Goal: Transaction & Acquisition: Purchase product/service

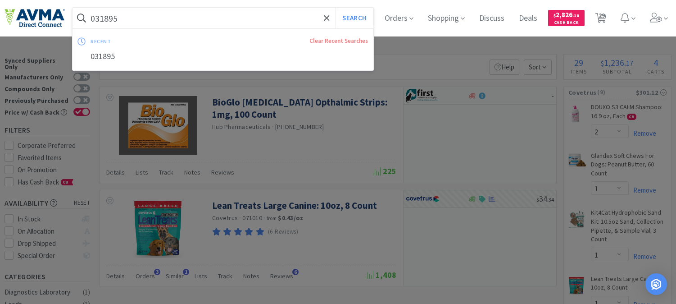
select select "2"
select select "1"
select select "2"
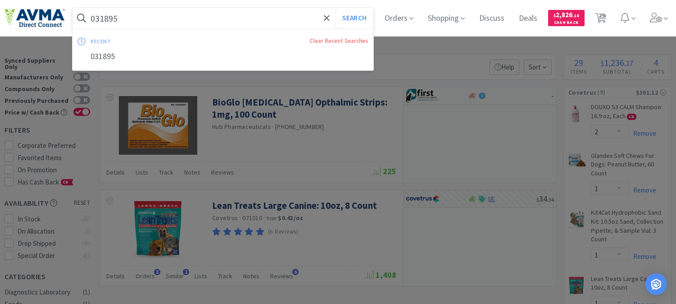
select select "1"
select select "2"
select select "1"
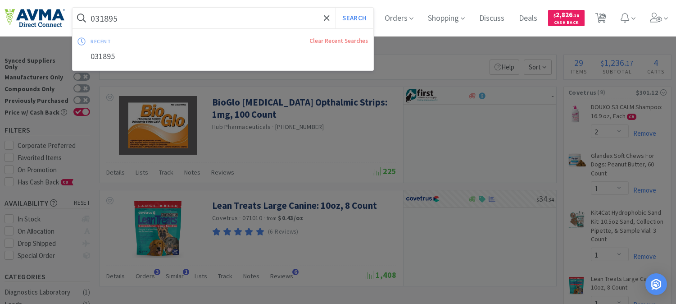
select select "1"
select select "2"
select select "1"
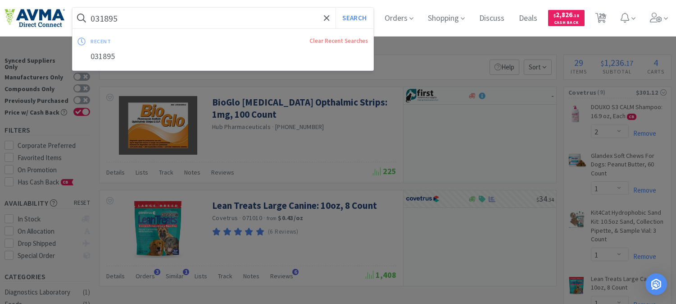
select select "1"
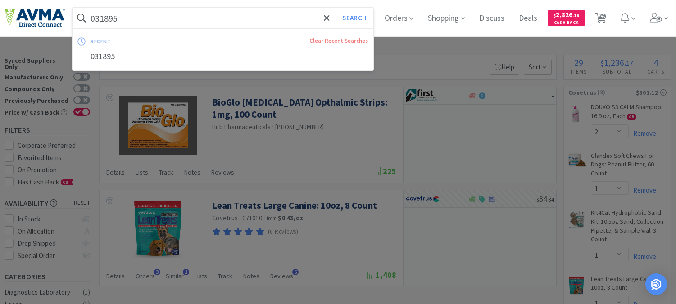
select select "1"
select select "2"
select select "5"
select select "8"
select select "4"
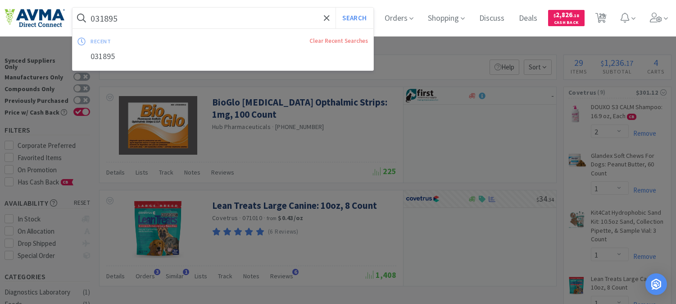
select select "1"
select select "6"
select select "3"
select select "6"
click at [192, 20] on input "031895" at bounding box center [223, 18] width 301 height 21
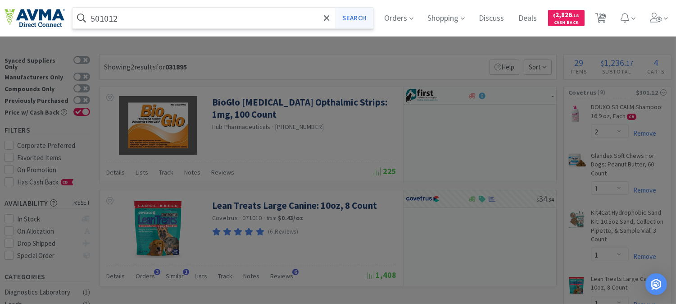
type input "501012"
click at [361, 23] on button "Search" at bounding box center [354, 18] width 37 height 21
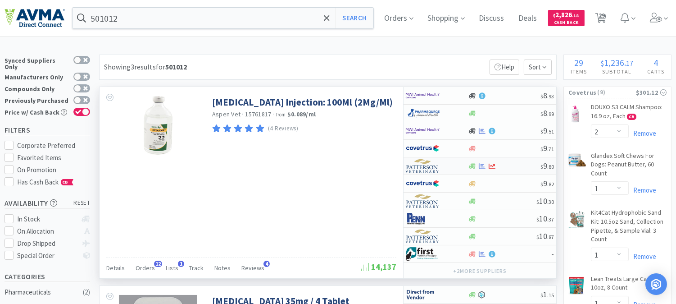
click at [430, 168] on img at bounding box center [423, 166] width 34 height 14
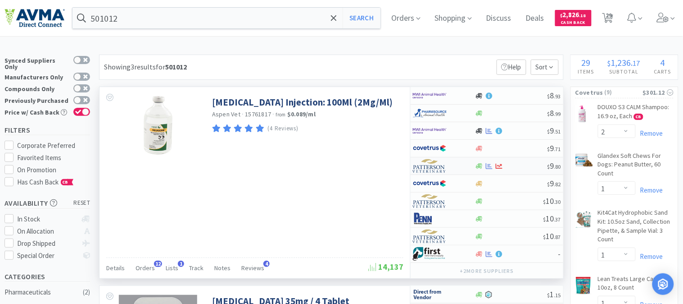
select select "1"
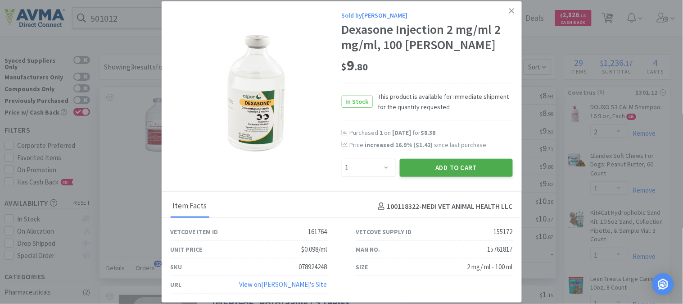
click at [421, 164] on button "Add to Cart" at bounding box center [456, 168] width 113 height 18
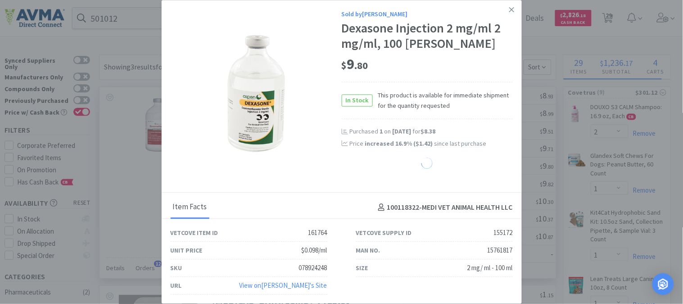
select select "1"
select select "2"
select select "5"
select select "8"
